Goal: Navigation & Orientation: Find specific page/section

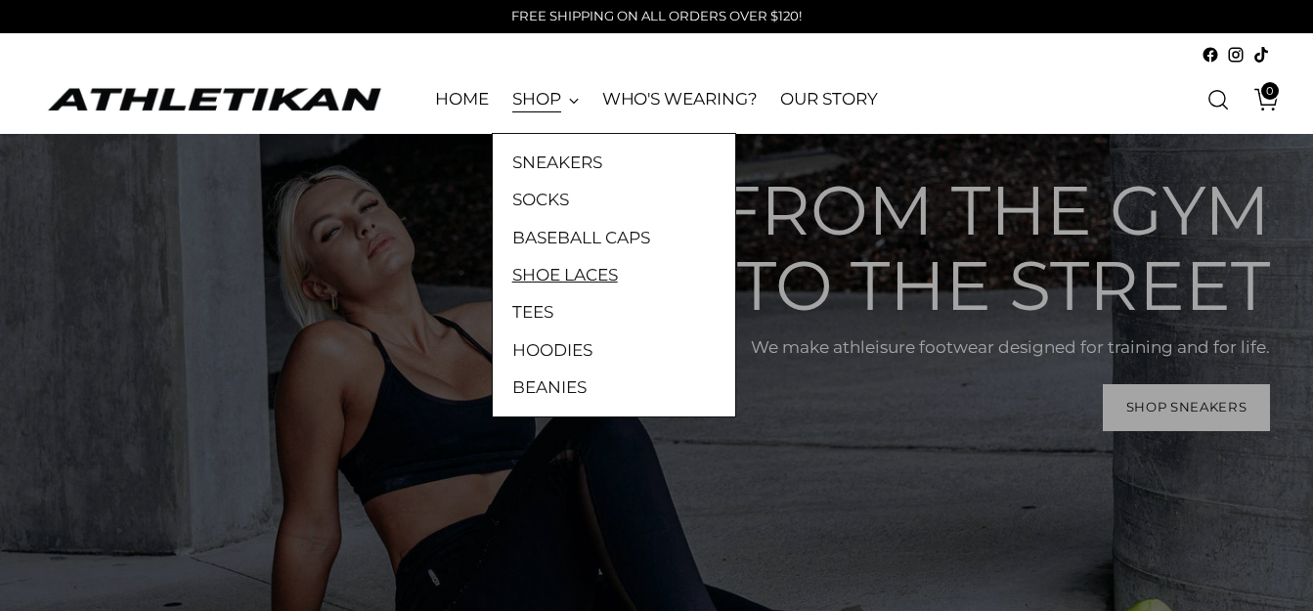
click at [576, 276] on link "SHOE LACES" at bounding box center [613, 274] width 203 height 25
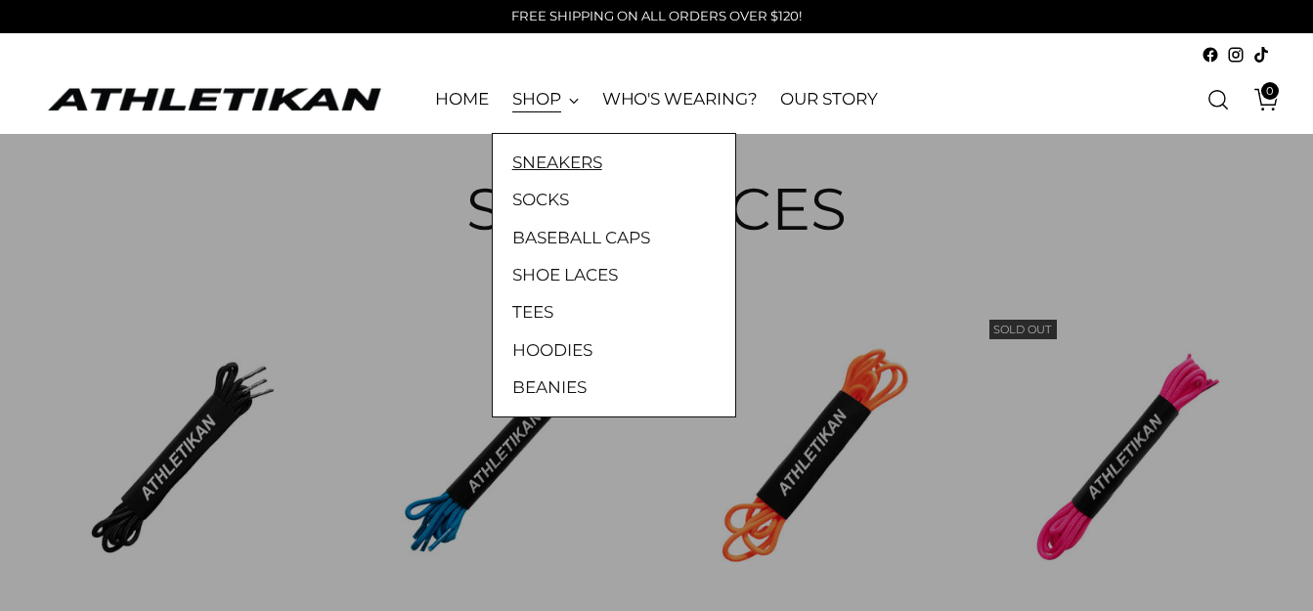
click at [539, 160] on link "SNEAKERS" at bounding box center [613, 162] width 203 height 25
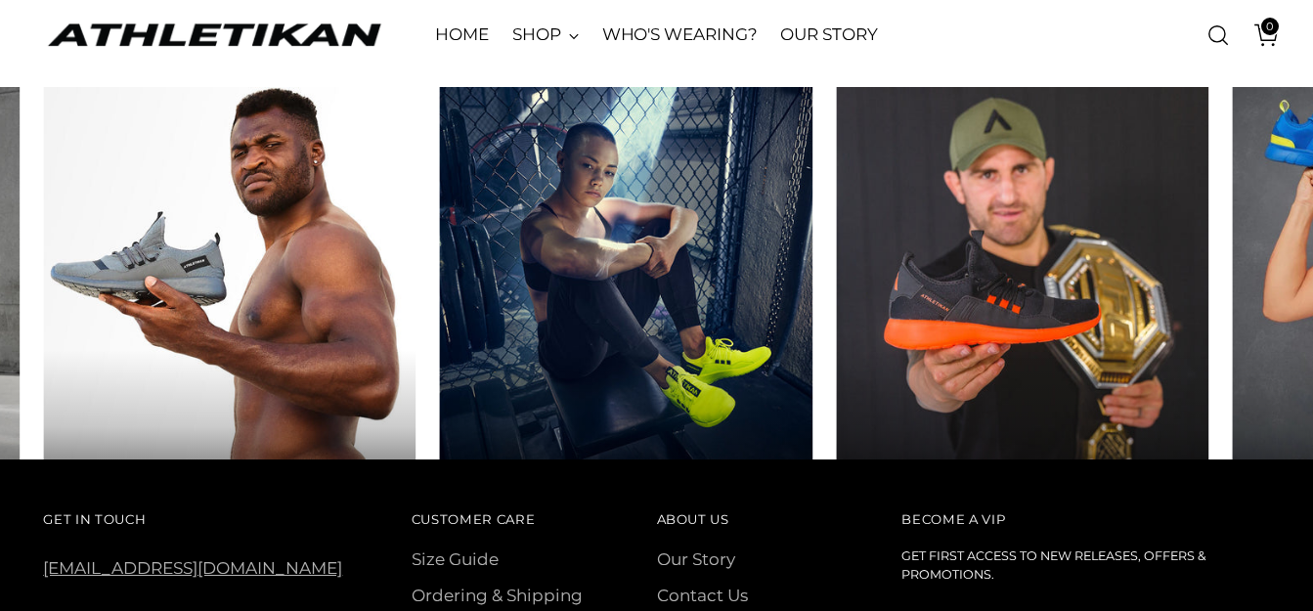
scroll to position [1212, 0]
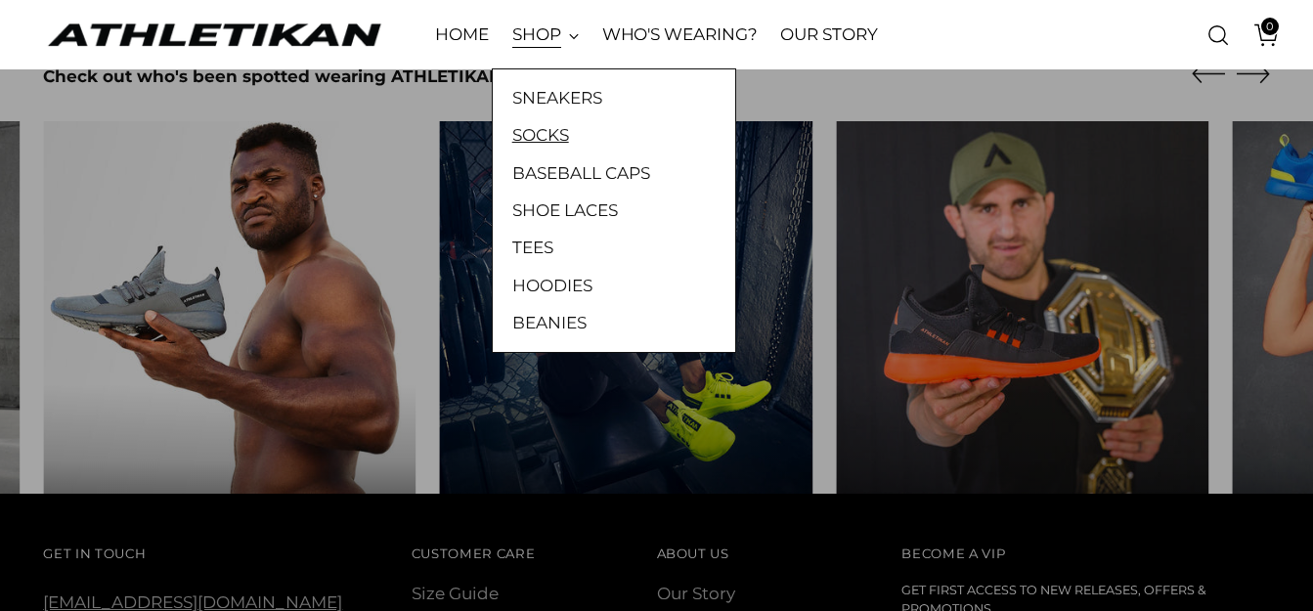
click at [535, 143] on link "SOCKS" at bounding box center [613, 134] width 203 height 25
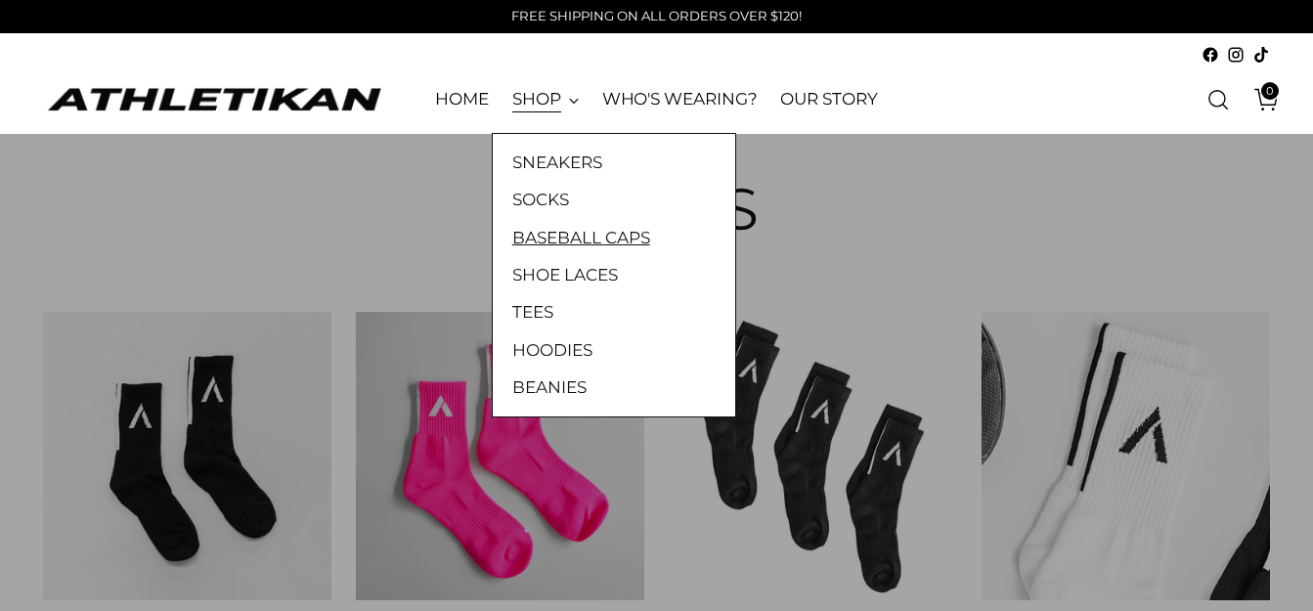
click at [541, 245] on link "BASEBALL CAPS" at bounding box center [613, 237] width 203 height 25
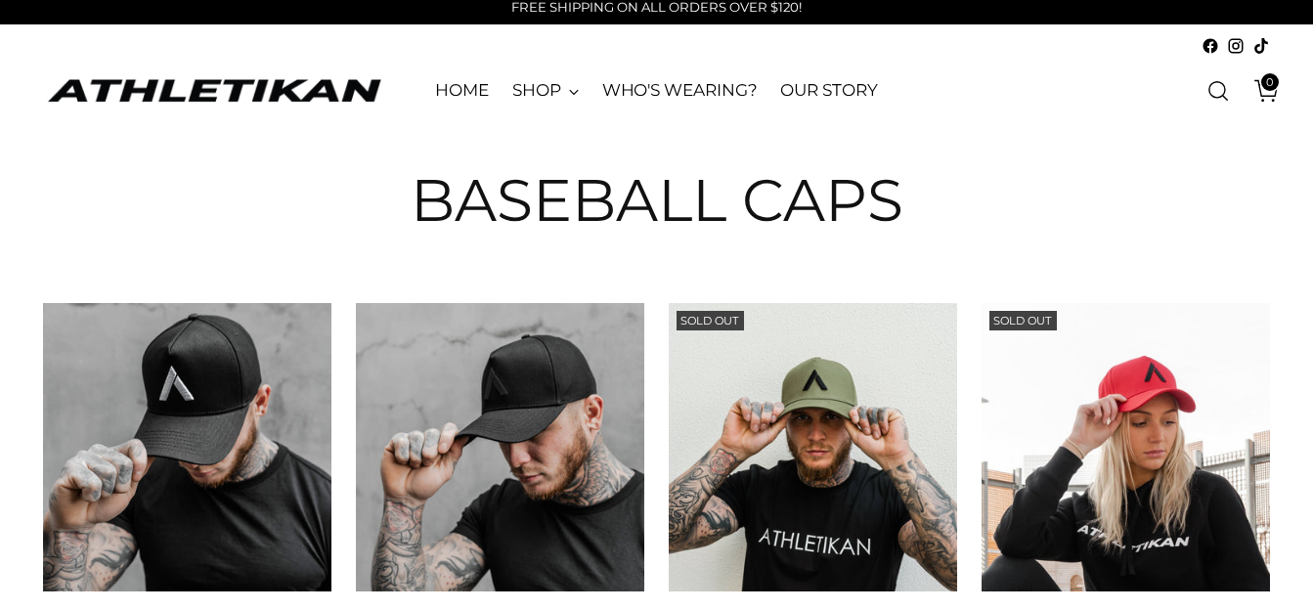
scroll to position [3, 0]
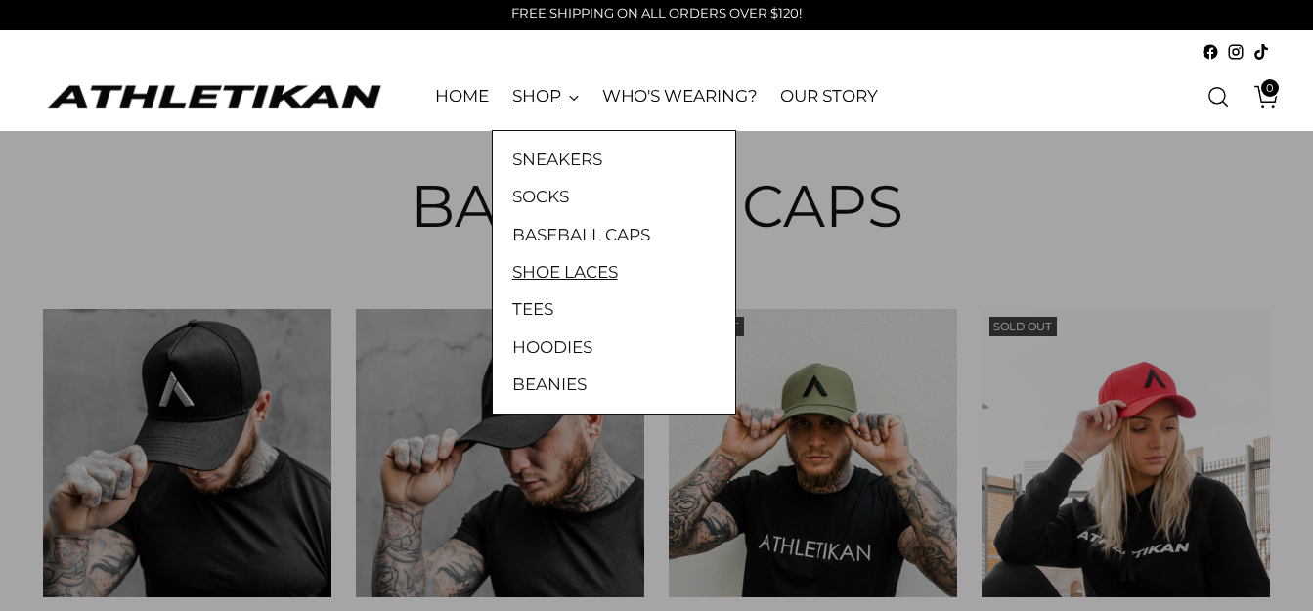
click at [542, 268] on link "SHOE LACES" at bounding box center [613, 271] width 203 height 25
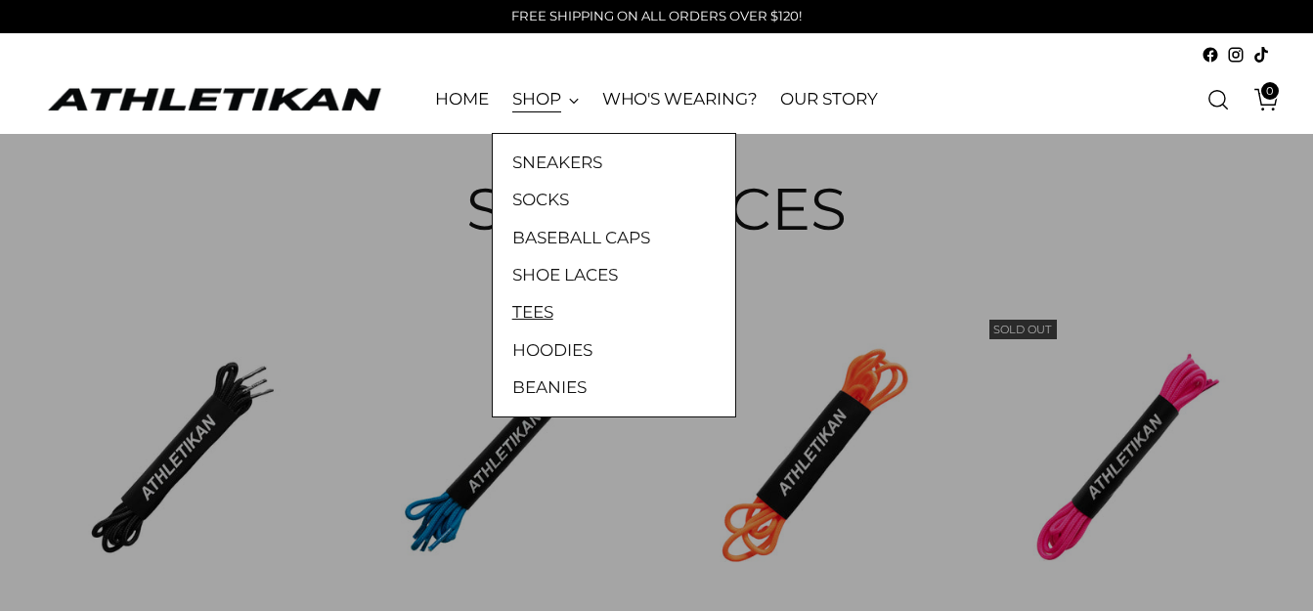
click at [521, 313] on link "TEES" at bounding box center [613, 311] width 203 height 25
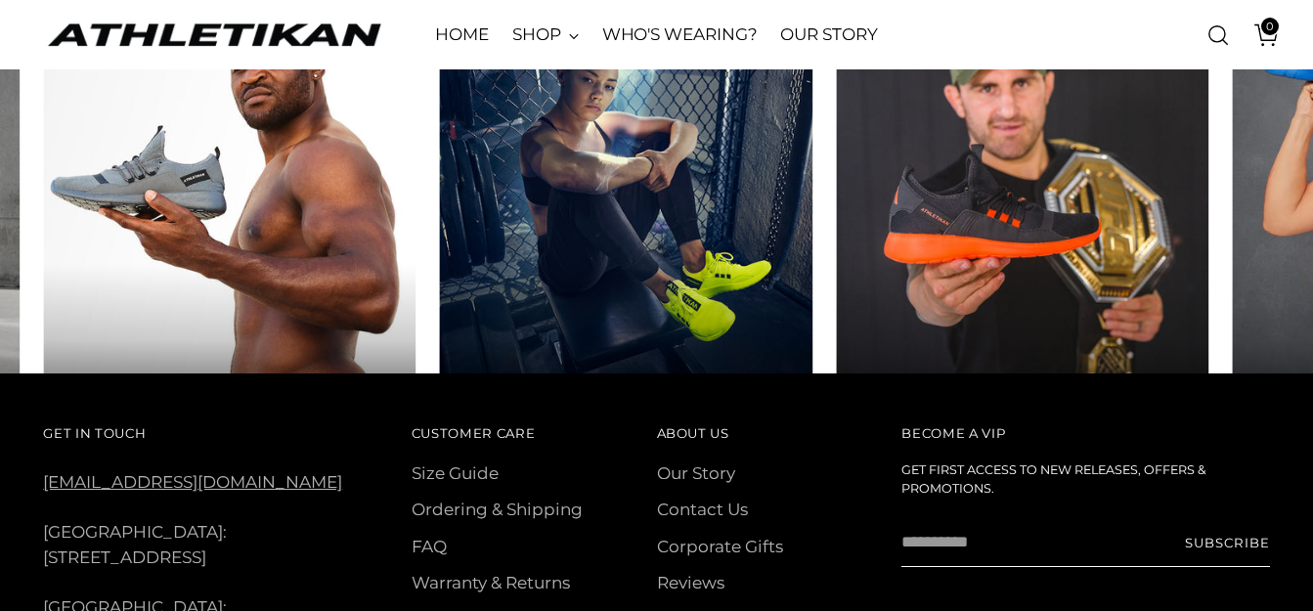
scroll to position [800, 0]
